Goal: Information Seeking & Learning: Learn about a topic

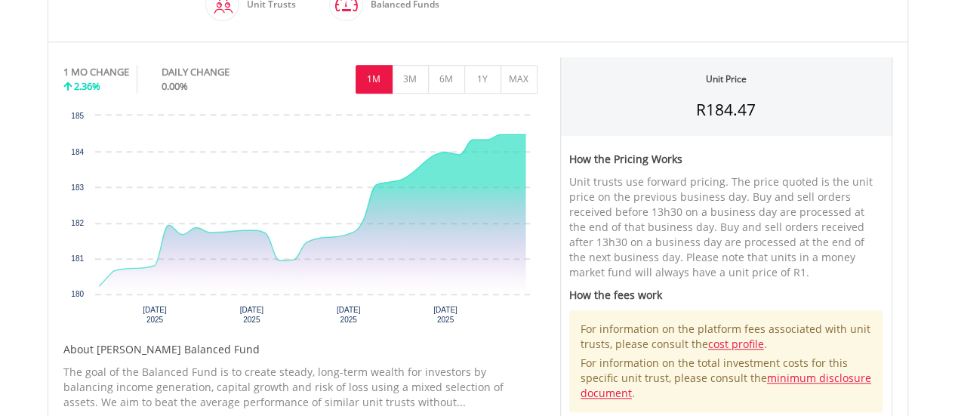
scroll to position [462, 0]
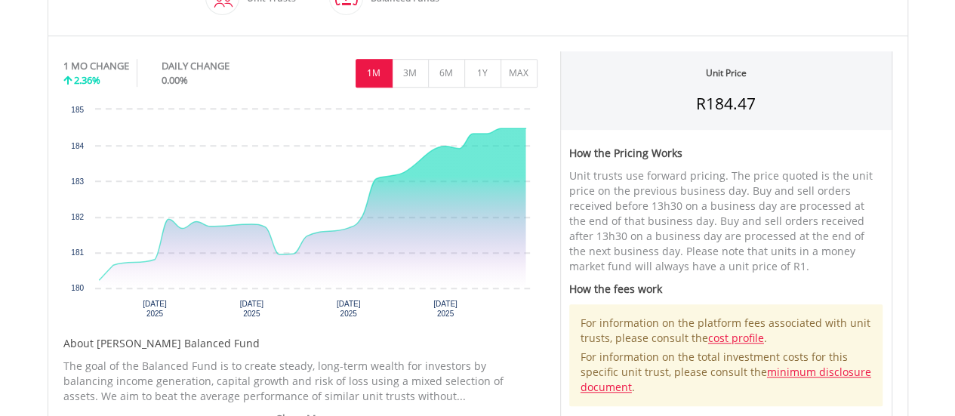
drag, startPoint x: 960, startPoint y: 42, endPoint x: 938, endPoint y: 161, distance: 120.5
click at [938, 161] on html "My Investments Invest Now New Listings Sell My Recurring Investments Pending Or…" at bounding box center [477, 306] width 955 height 1537
click at [521, 75] on button "MAX" at bounding box center [518, 73] width 37 height 29
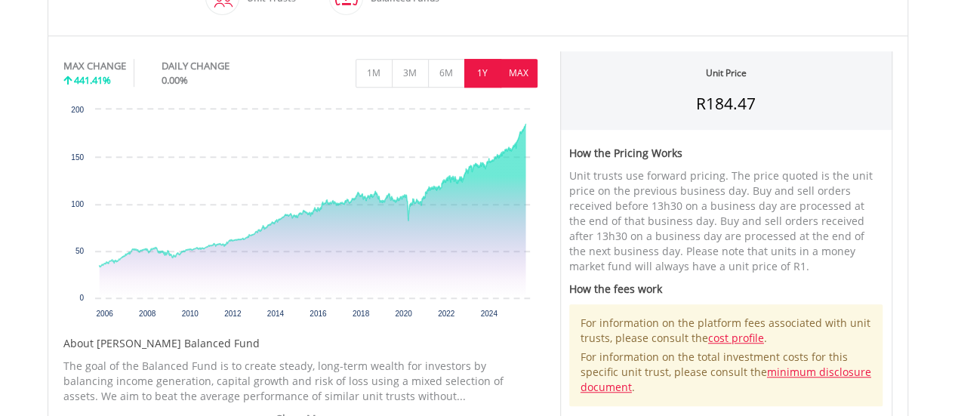
click at [488, 74] on button "1Y" at bounding box center [482, 73] width 37 height 29
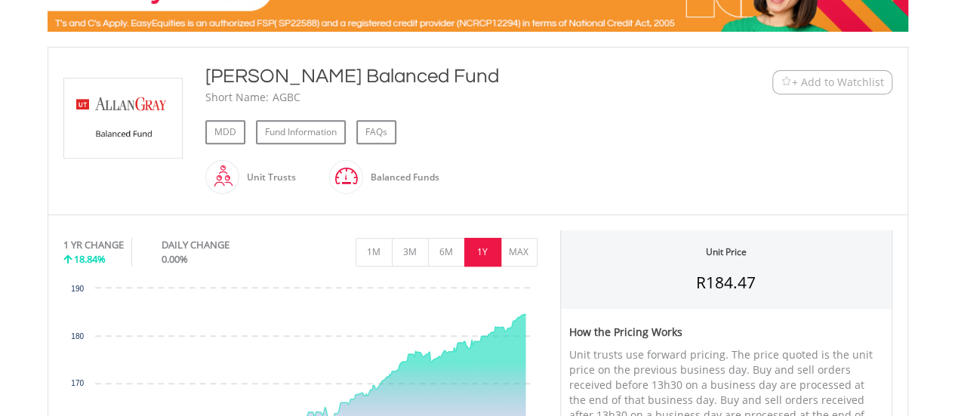
scroll to position [279, 0]
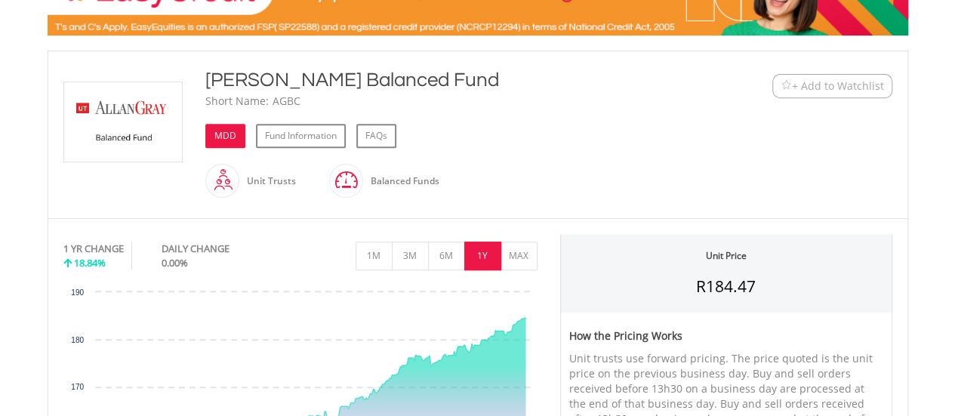
click at [223, 137] on link "MDD" at bounding box center [225, 136] width 40 height 24
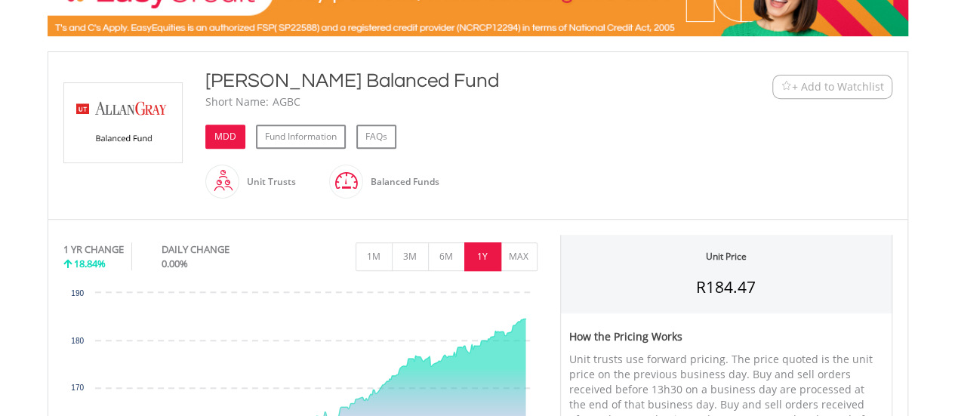
scroll to position [0, 0]
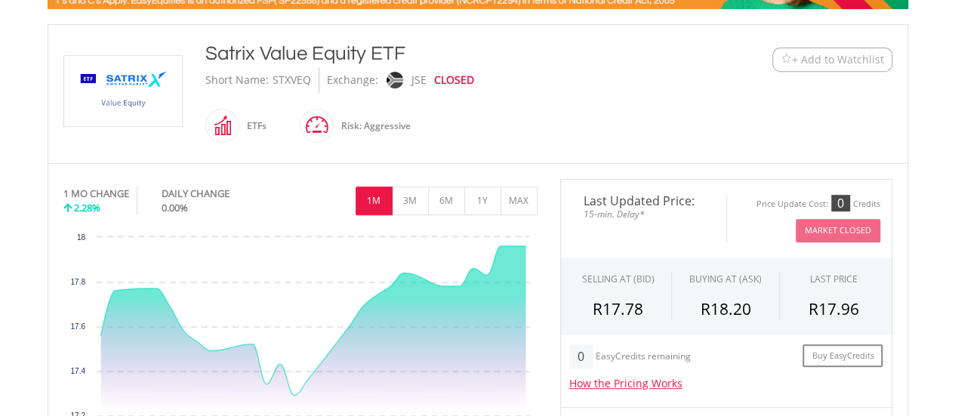
scroll to position [217, 0]
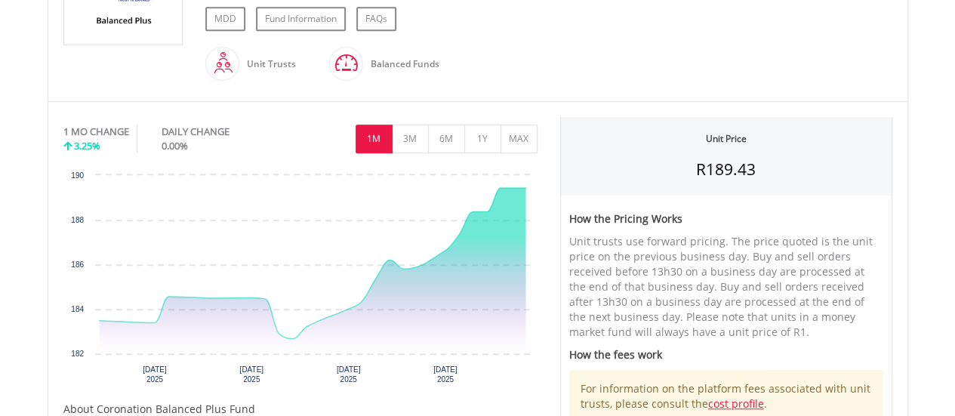
scroll to position [400, 0]
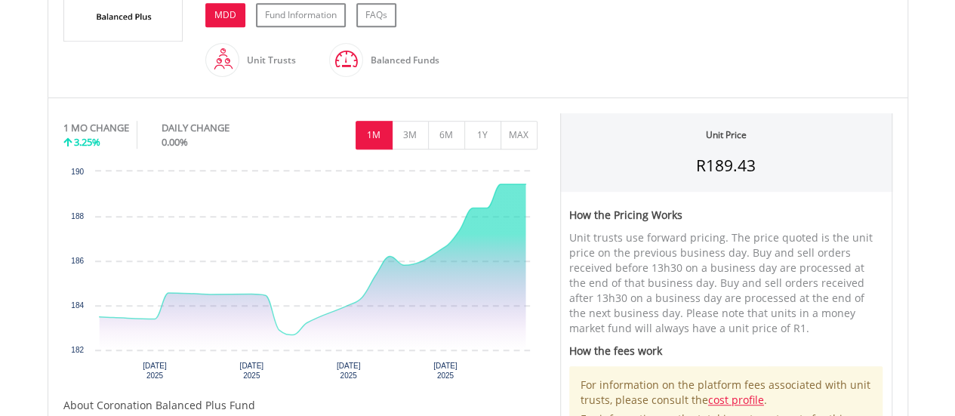
click at [220, 18] on link "MDD" at bounding box center [225, 15] width 40 height 24
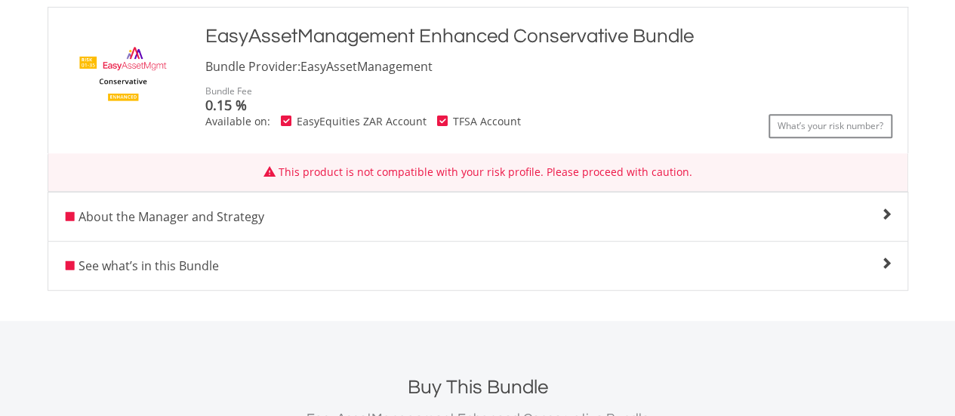
scroll to position [325, 0]
click at [887, 215] on span at bounding box center [886, 213] width 12 height 12
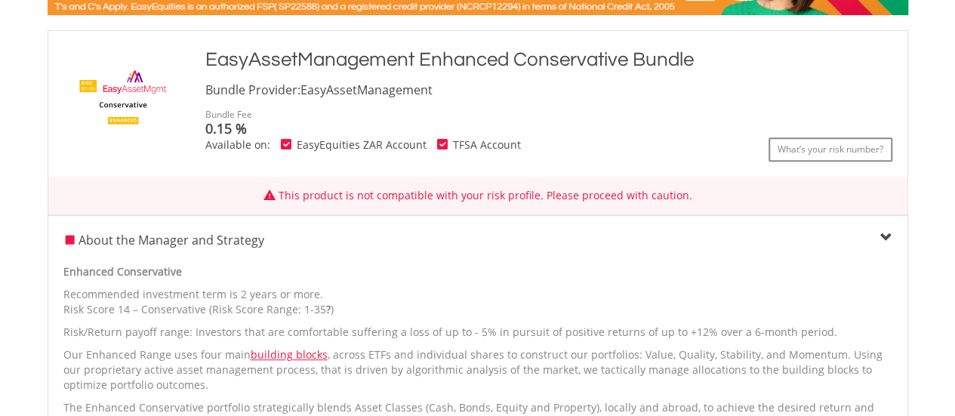
scroll to position [12, 0]
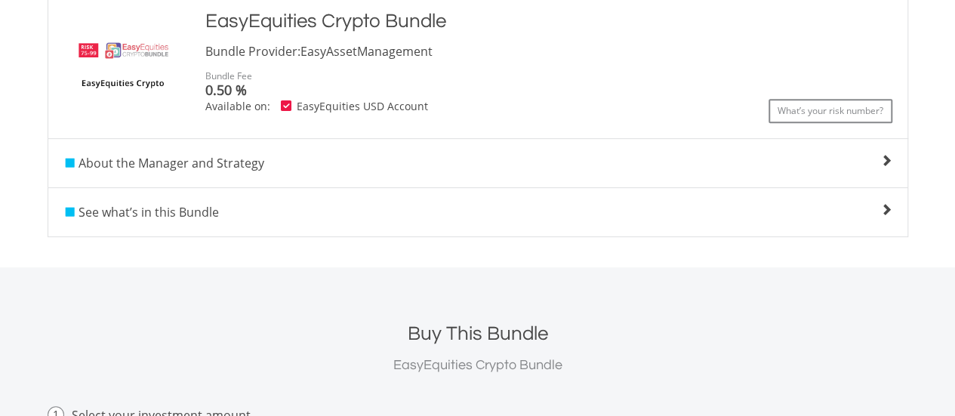
scroll to position [340, 0]
click at [883, 159] on span at bounding box center [886, 159] width 12 height 12
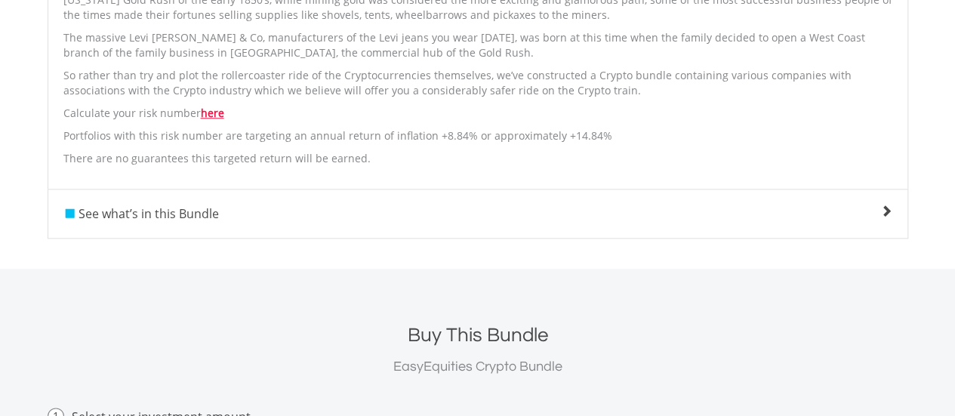
scroll to position [784, 0]
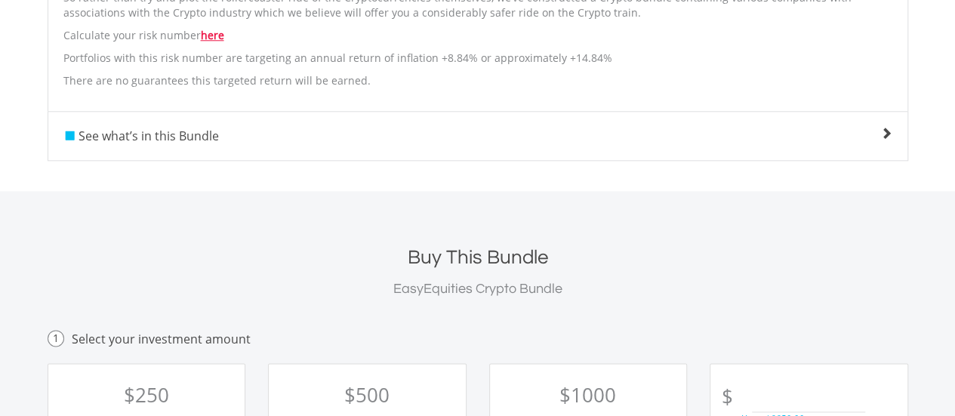
click at [829, 127] on div "See what’s in this Bundle" at bounding box center [477, 136] width 859 height 18
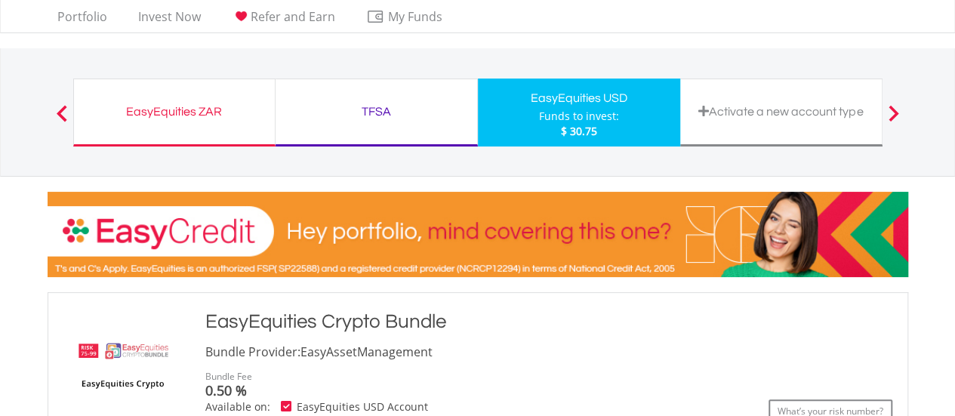
scroll to position [0, 0]
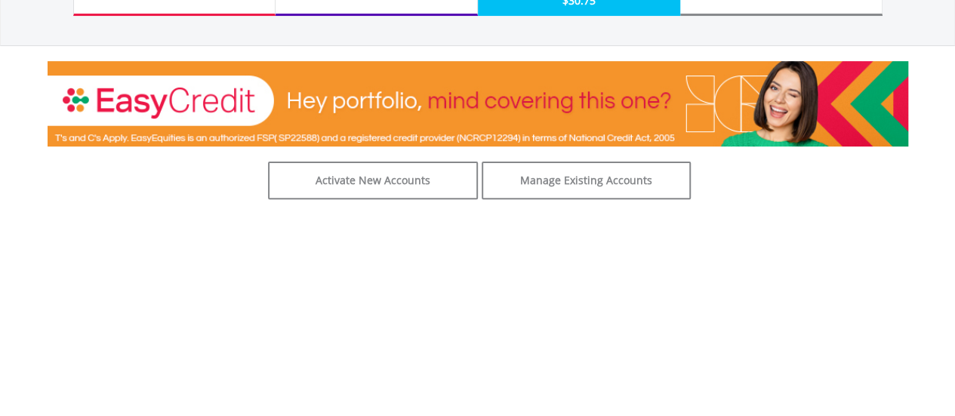
scroll to position [165, 0]
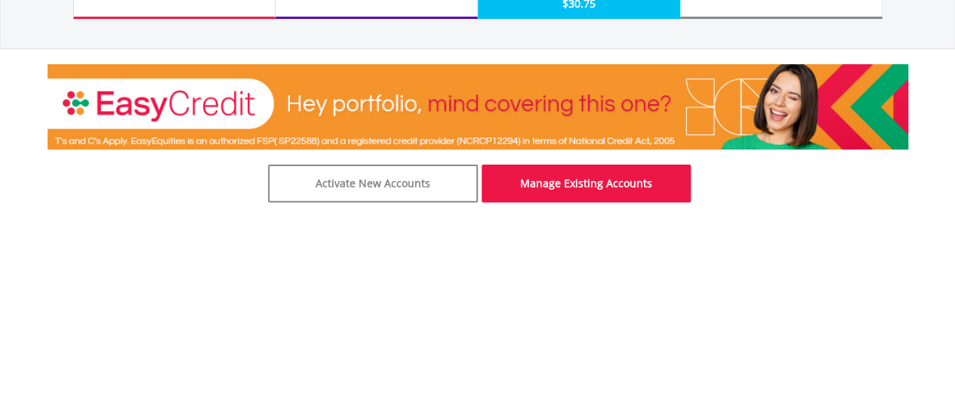
click at [590, 183] on link "Manage Existing Accounts" at bounding box center [587, 184] width 210 height 38
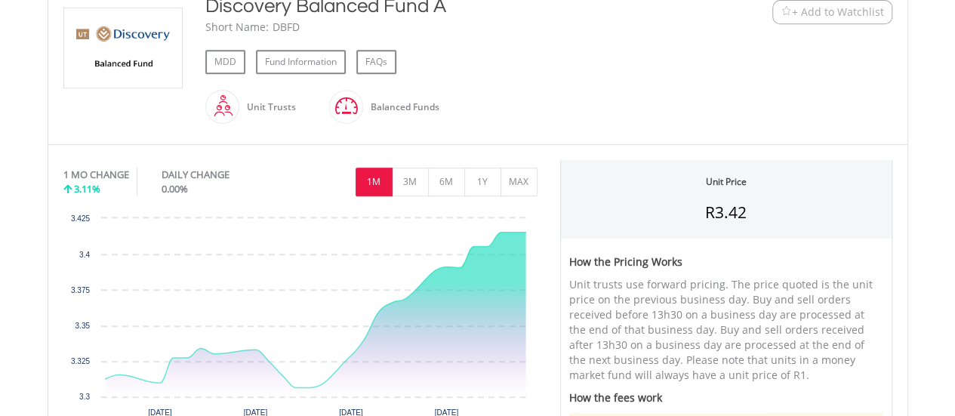
scroll to position [357, 0]
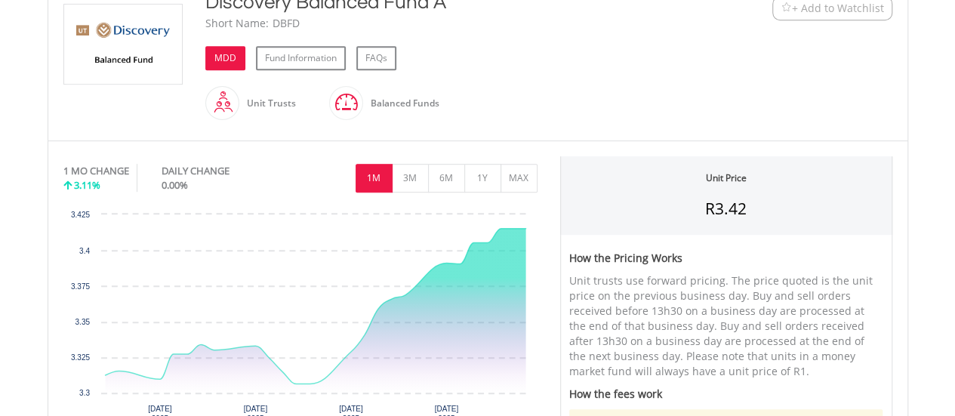
click at [228, 58] on link "MDD" at bounding box center [225, 58] width 40 height 24
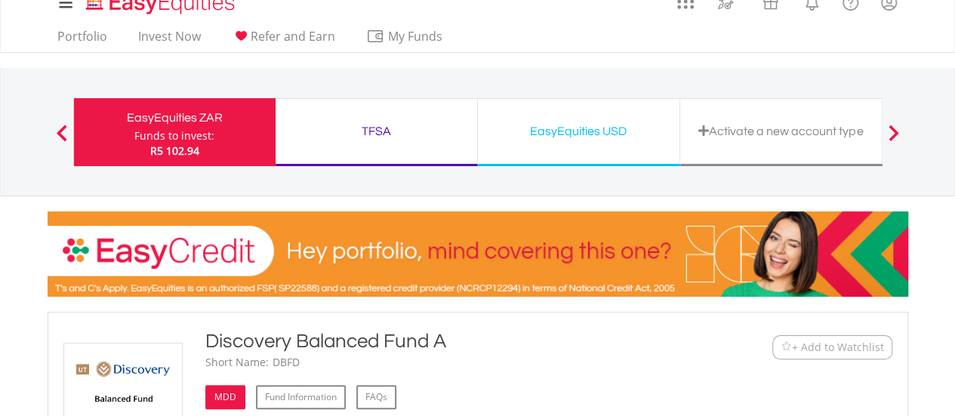
scroll to position [0, 0]
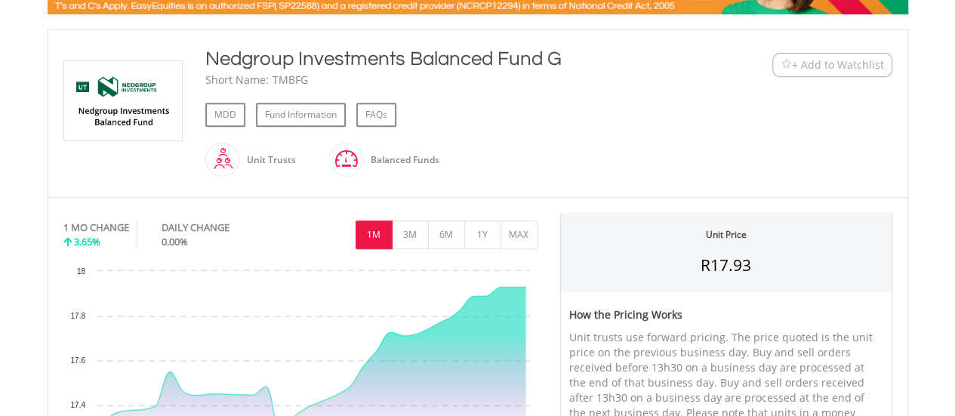
scroll to position [304, 0]
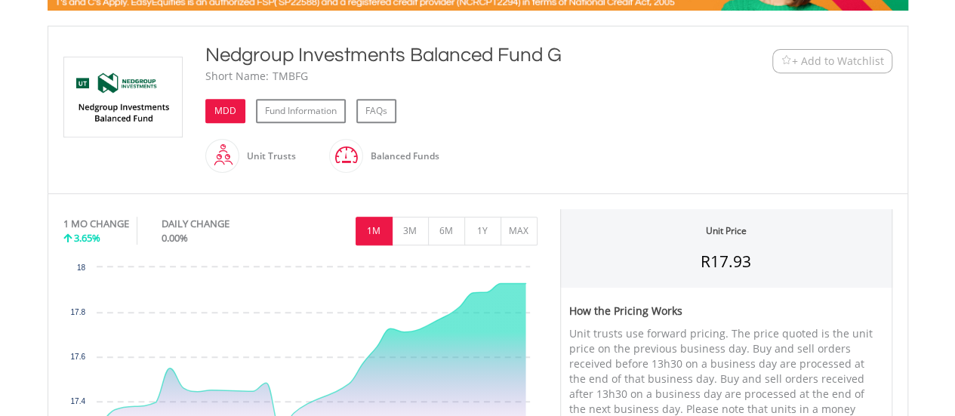
click at [231, 101] on link "MDD" at bounding box center [225, 111] width 40 height 24
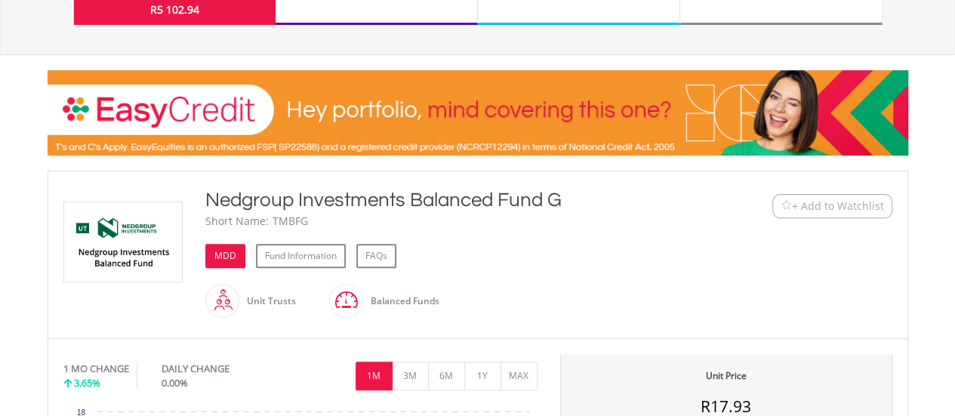
scroll to position [0, 0]
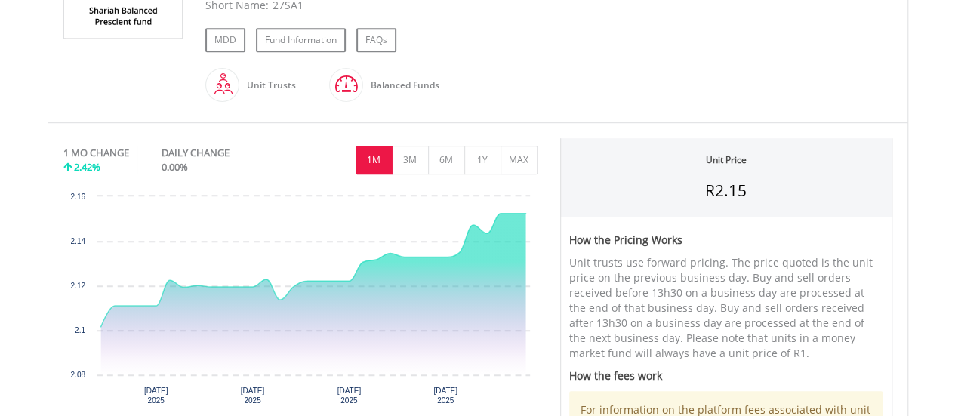
scroll to position [406, 0]
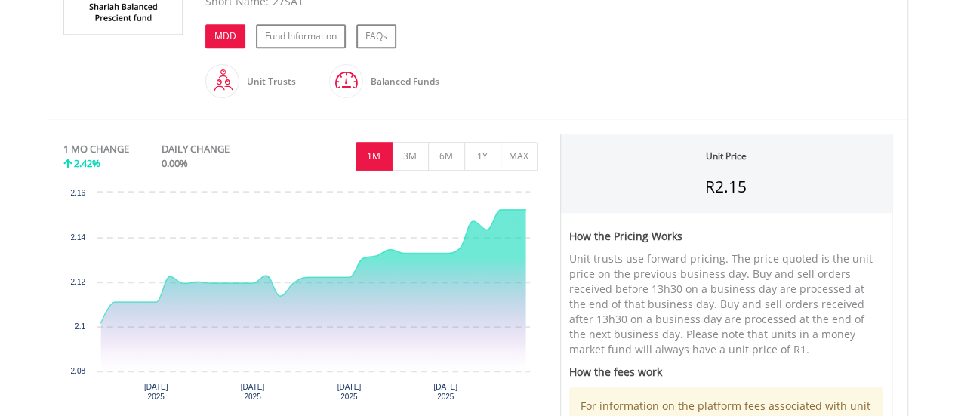
click at [229, 24] on link "MDD" at bounding box center [225, 36] width 40 height 24
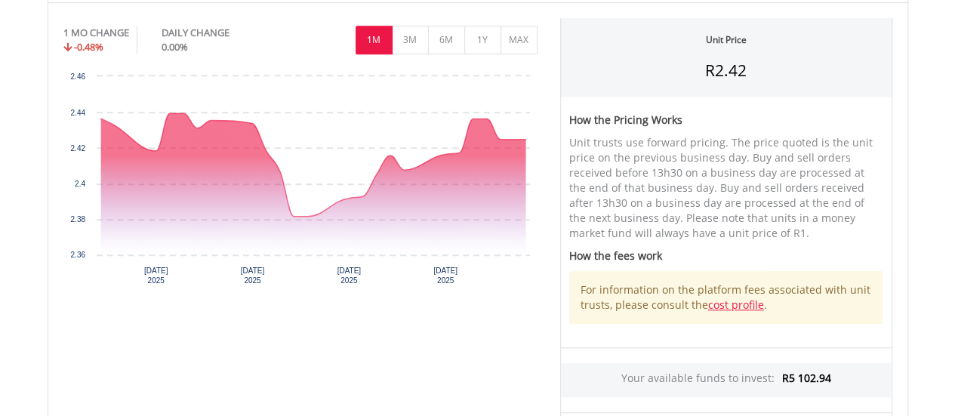
scroll to position [491, 0]
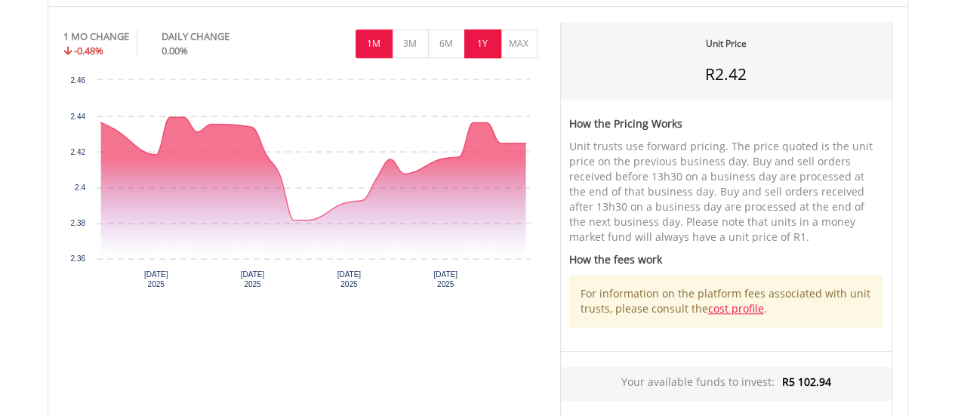
click at [483, 50] on button "1Y" at bounding box center [482, 43] width 37 height 29
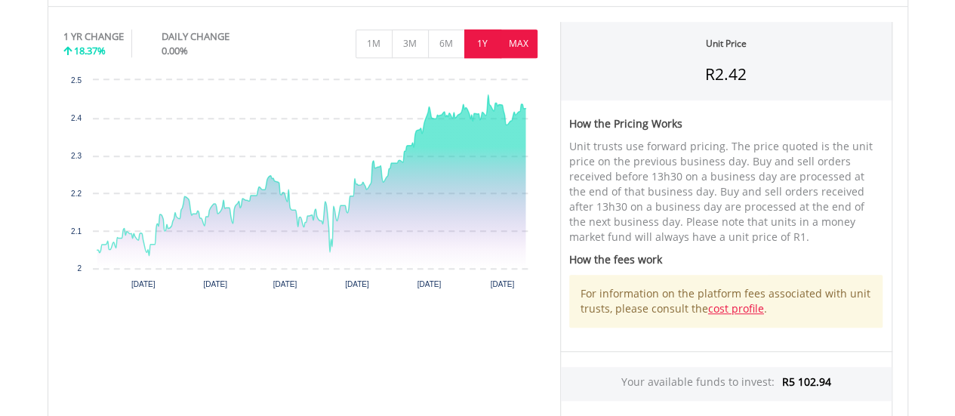
click at [520, 38] on button "MAX" at bounding box center [518, 43] width 37 height 29
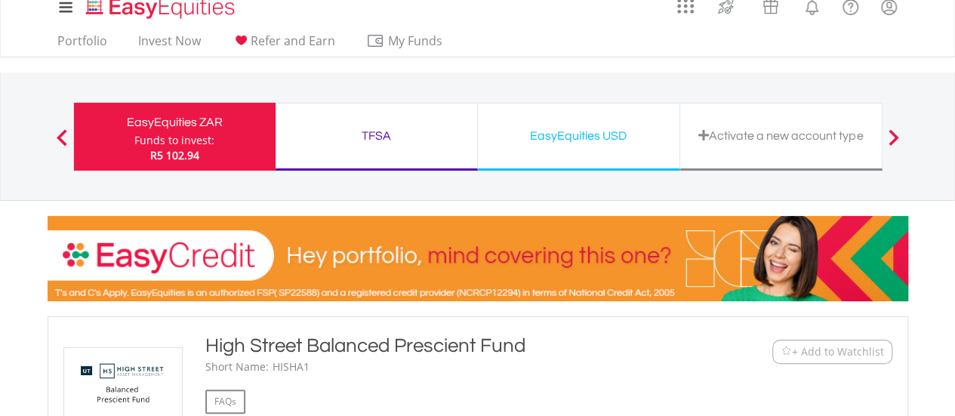
scroll to position [0, 0]
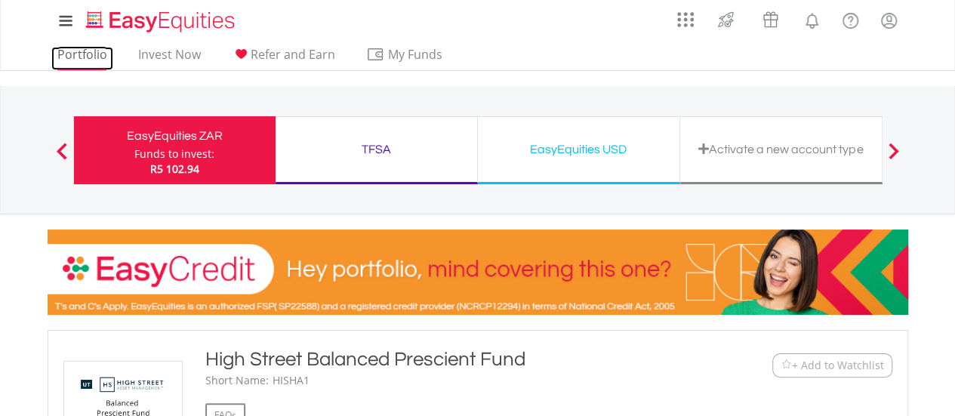
click at [83, 51] on link "Portfolio" at bounding box center [82, 58] width 62 height 23
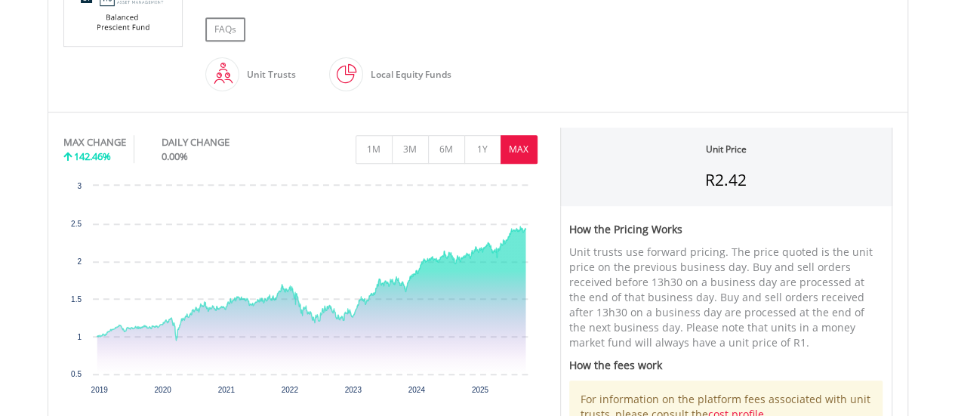
scroll to position [701, 0]
